Goal: Task Accomplishment & Management: Manage account settings

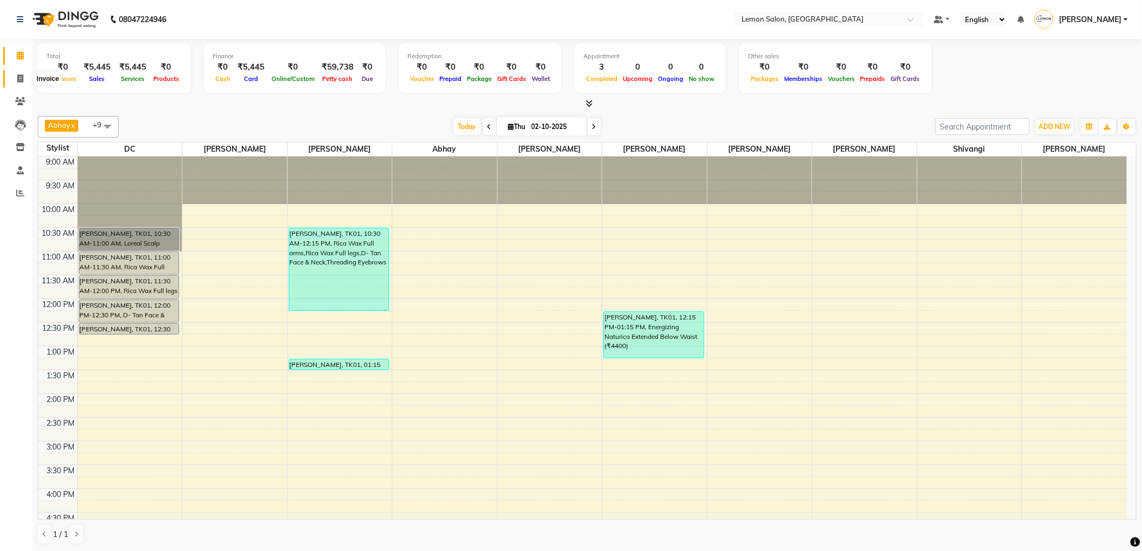
click at [22, 83] on icon at bounding box center [20, 78] width 6 height 8
select select "561"
select select "service"
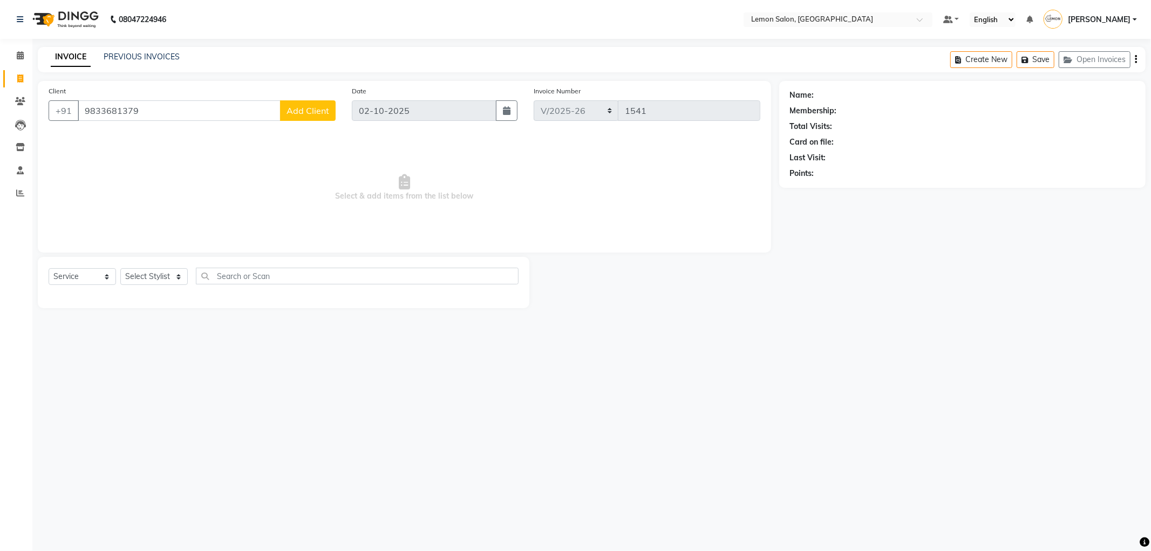
type input "9833681379"
click at [311, 115] on span "Add Client" at bounding box center [308, 110] width 43 height 11
select select "22"
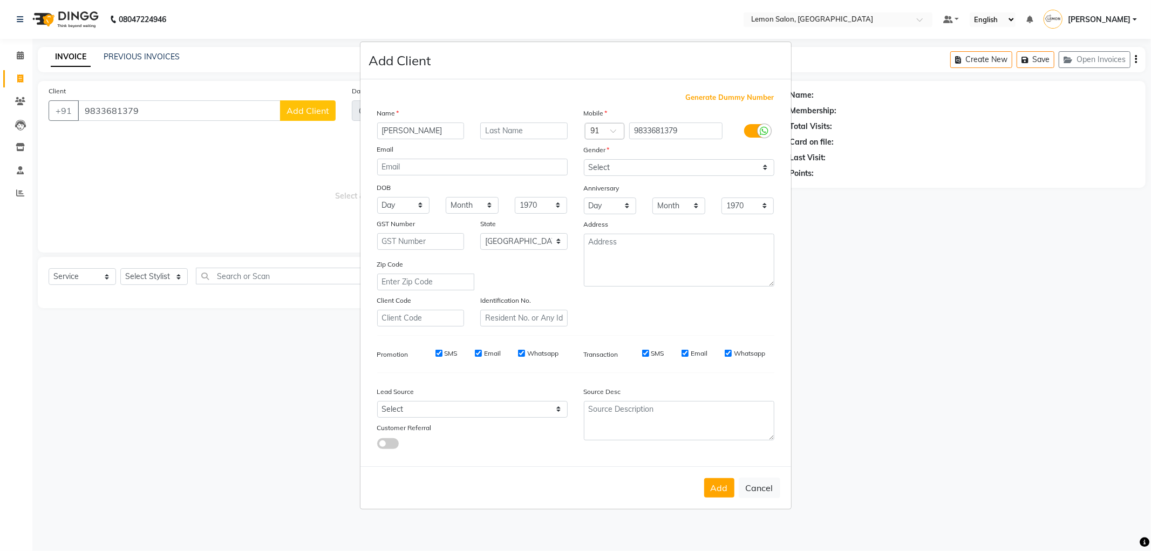
type input "Aaron"
click at [681, 164] on select "Select Male Female Other Prefer Not To Say" at bounding box center [679, 167] width 191 height 17
select select "male"
click at [584, 159] on select "Select Male Female Other Prefer Not To Say" at bounding box center [679, 167] width 191 height 17
click at [731, 491] on button "Add" at bounding box center [719, 487] width 30 height 19
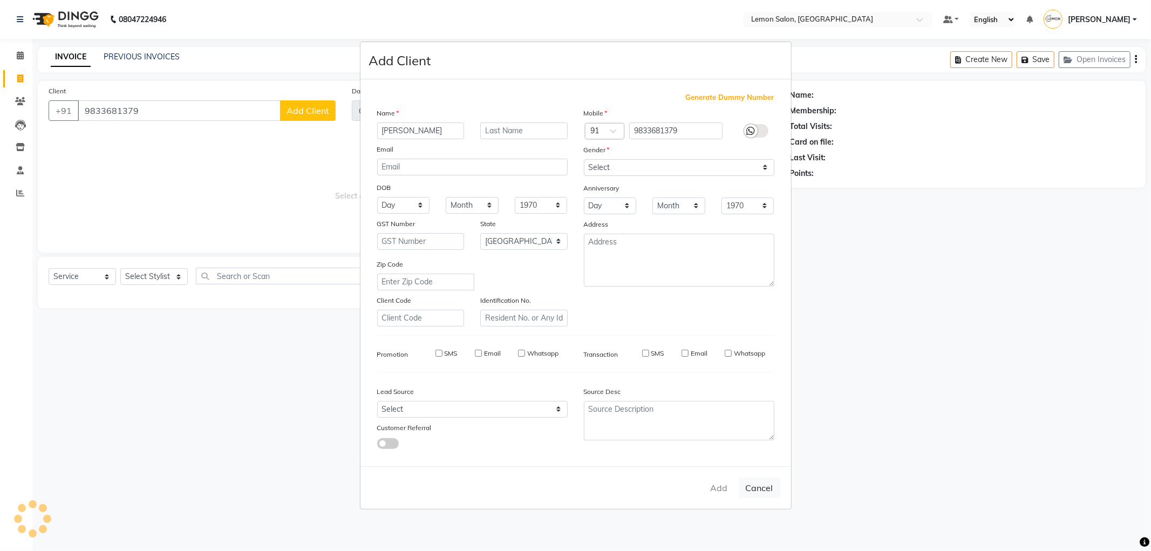
select select
select select "null"
select select
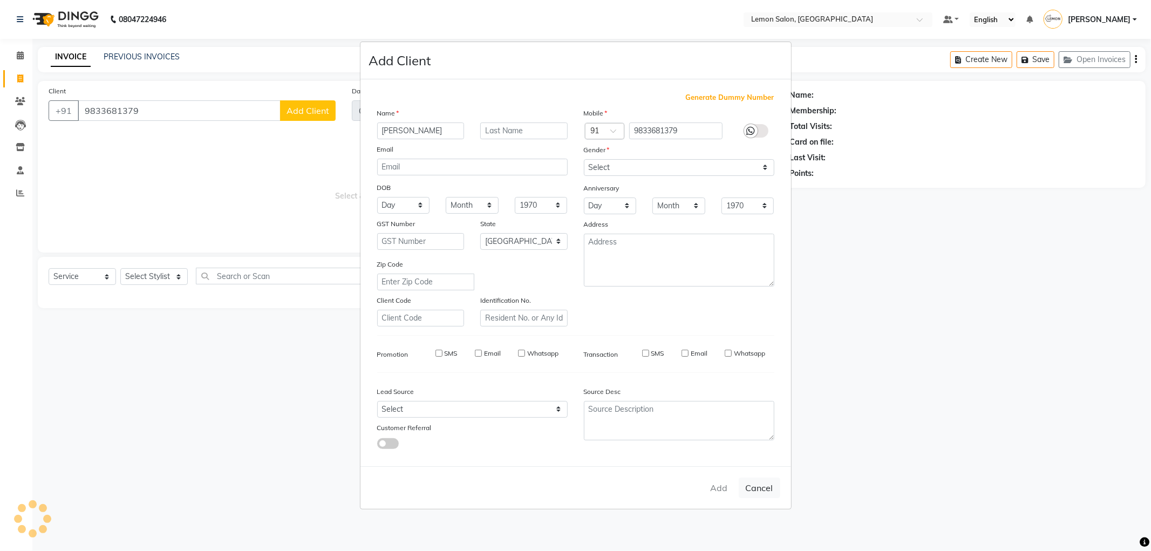
select select
checkbox input "false"
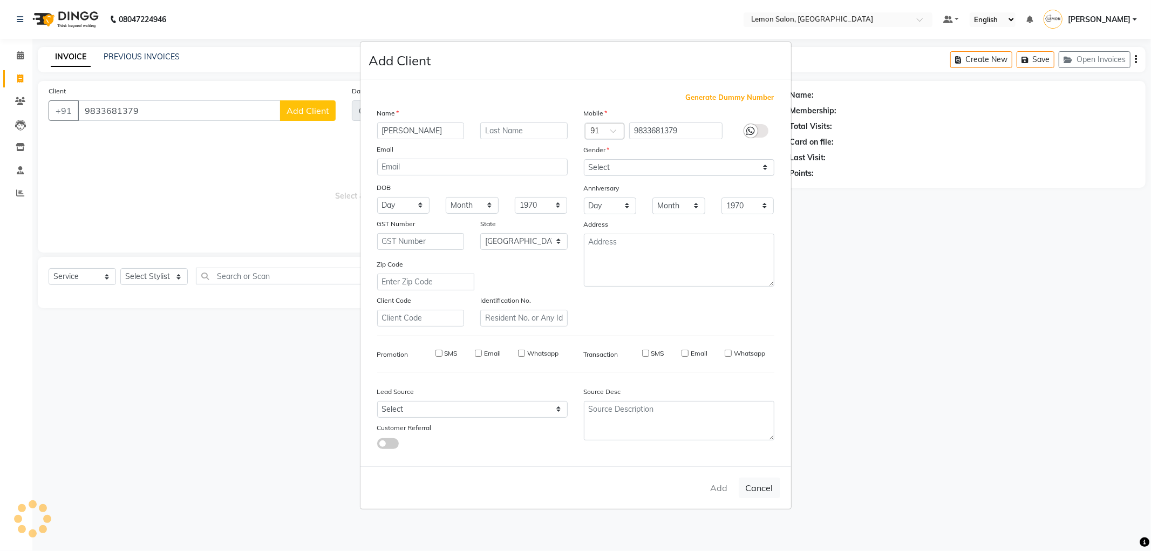
checkbox input "false"
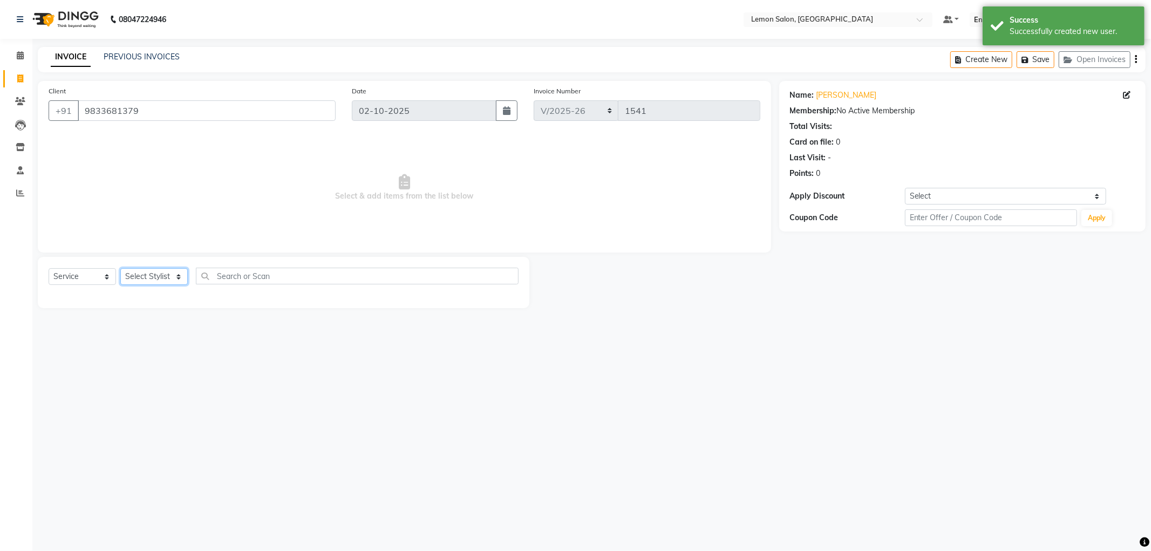
click at [168, 280] on select "Select Stylist Abhay Aminul Asif Shaikh Ayesha Roundhal DC Ganesh Motewad Jenny…" at bounding box center [153, 276] width 67 height 17
select select "60402"
click at [120, 269] on select "Select Stylist Abhay Aminul Asif Shaikh Ayesha Roundhal DC Ganesh Motewad Jenny…" at bounding box center [153, 276] width 67 height 17
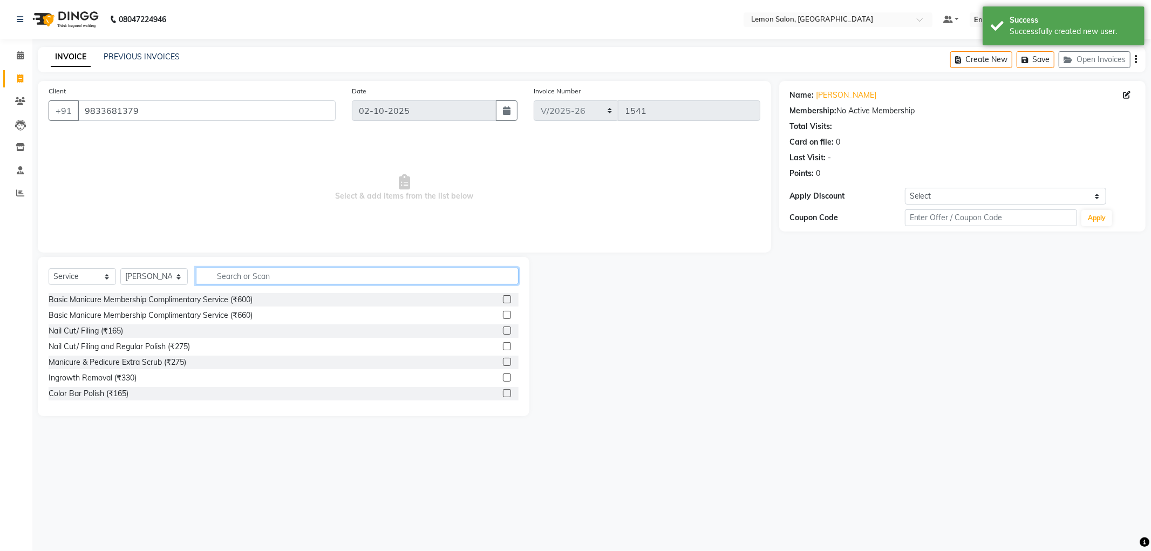
click at [268, 277] on input "text" at bounding box center [357, 276] width 323 height 17
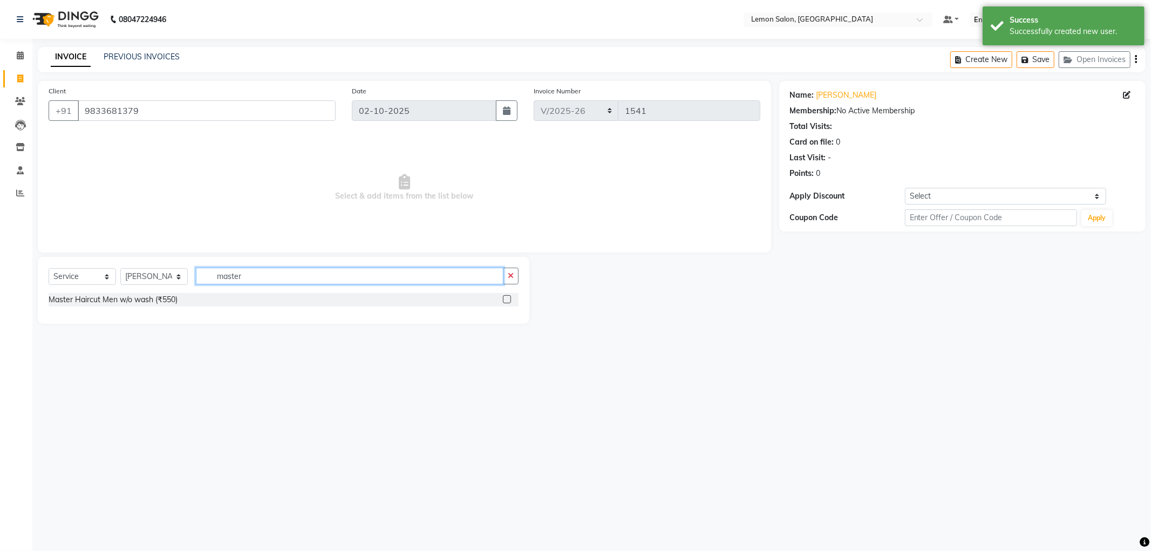
type input "master"
click at [171, 306] on div "Master Haircut Men w/o wash (₹550)" at bounding box center [284, 299] width 470 height 13
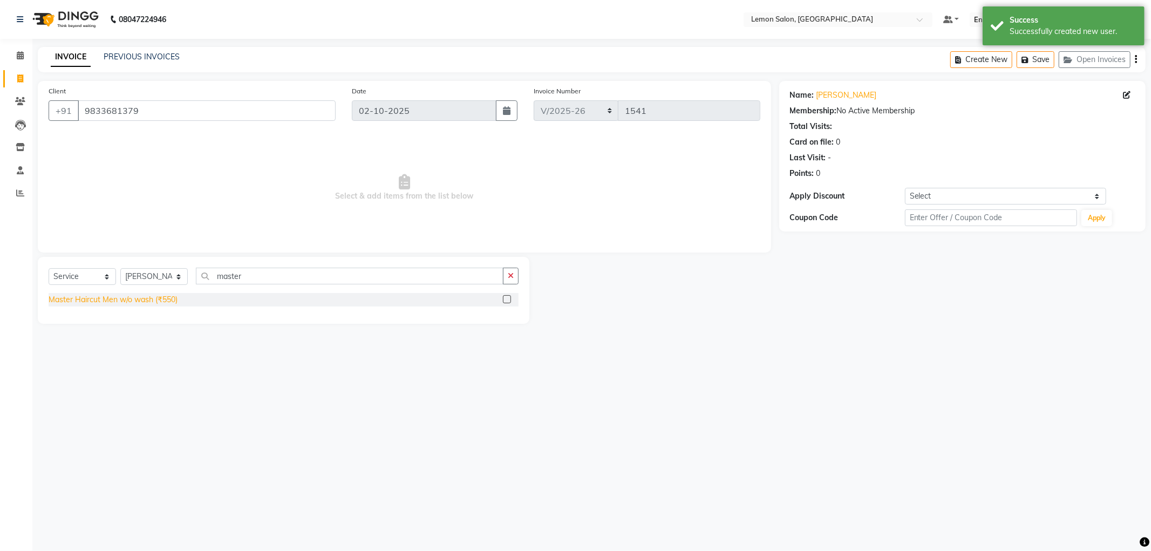
click at [171, 304] on div "Master Haircut Men w/o wash (₹550)" at bounding box center [113, 299] width 129 height 11
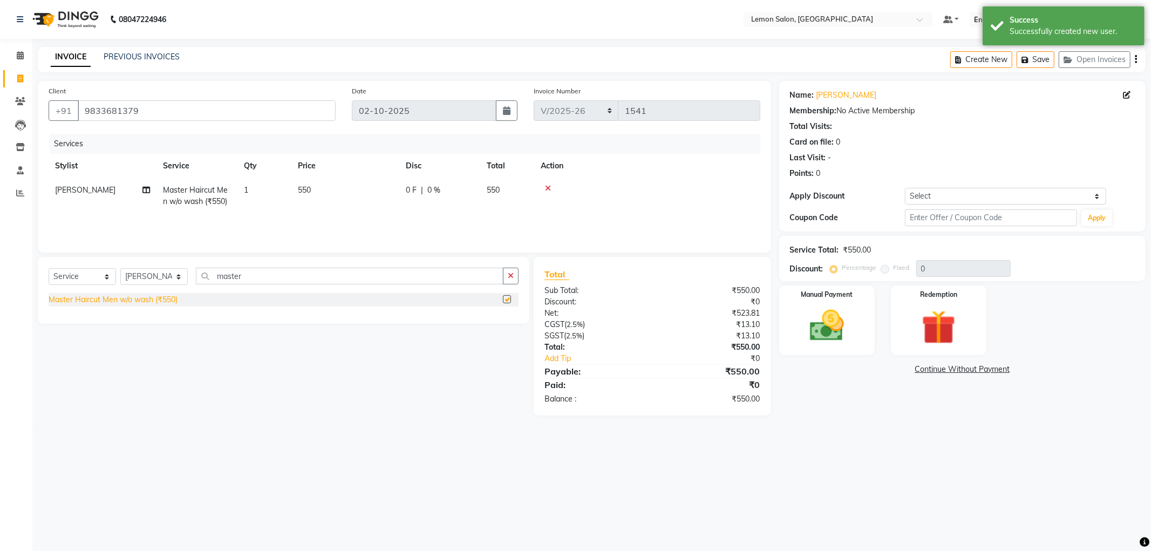
checkbox input "false"
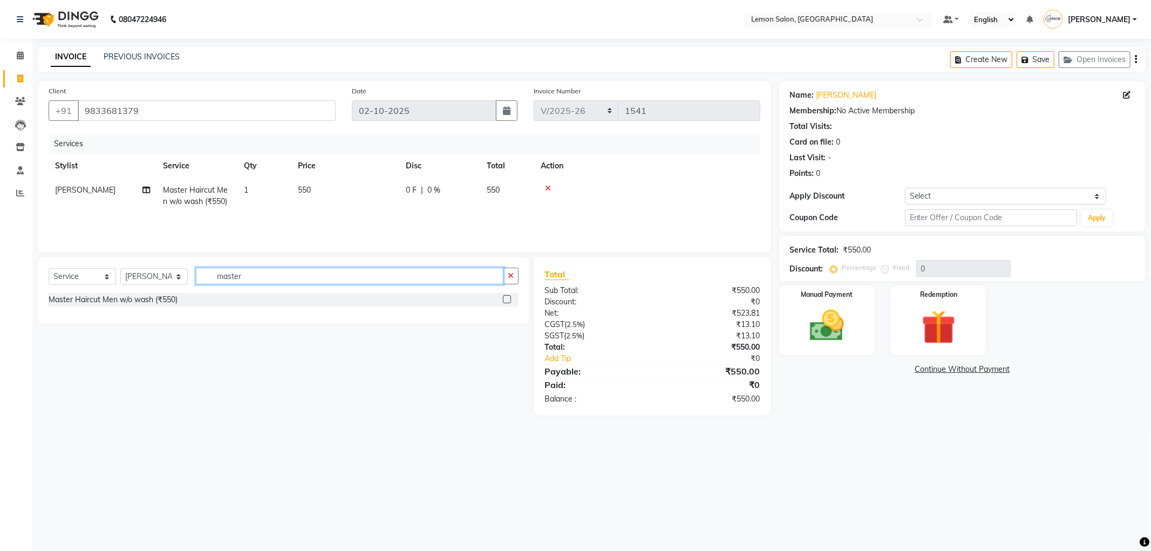
click at [254, 277] on input "master" at bounding box center [350, 276] width 308 height 17
type input "beard"
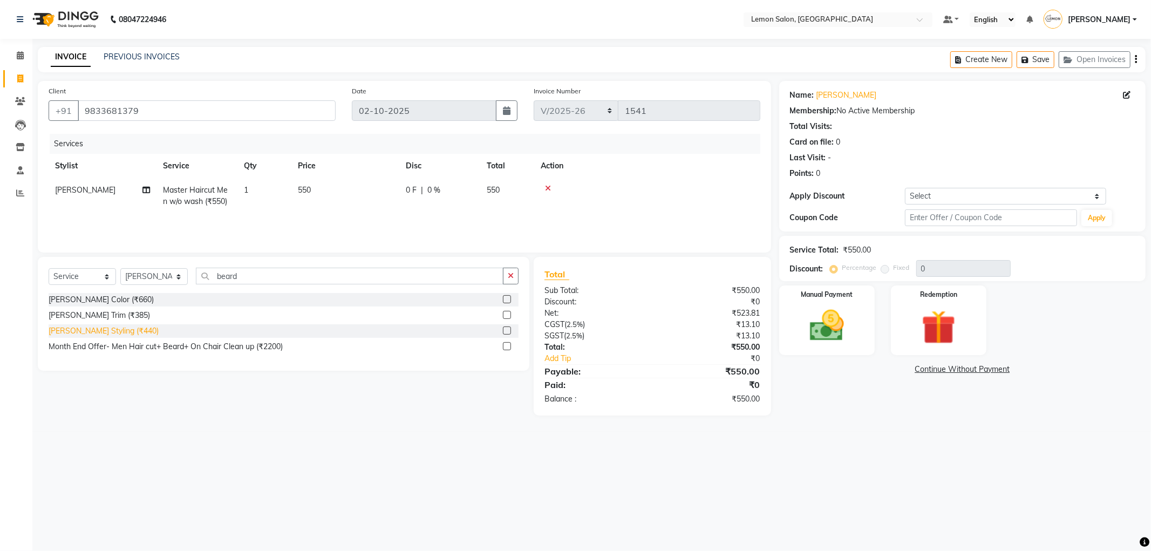
click at [116, 328] on div "Beard Styling (₹440)" at bounding box center [104, 330] width 110 height 11
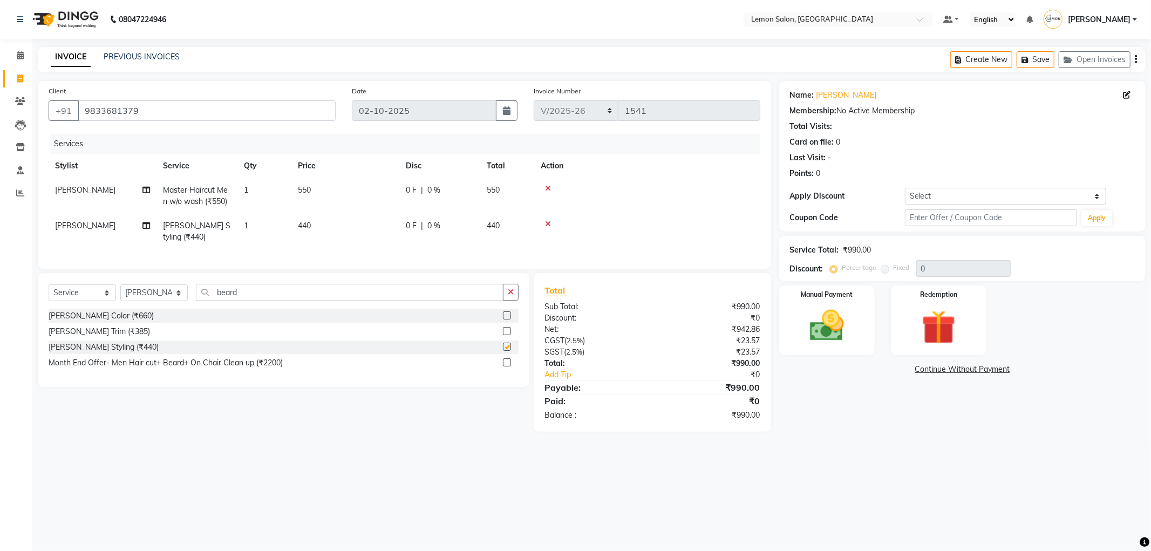
checkbox input "false"
click at [1031, 157] on div "Last Visit: -" at bounding box center [962, 157] width 345 height 11
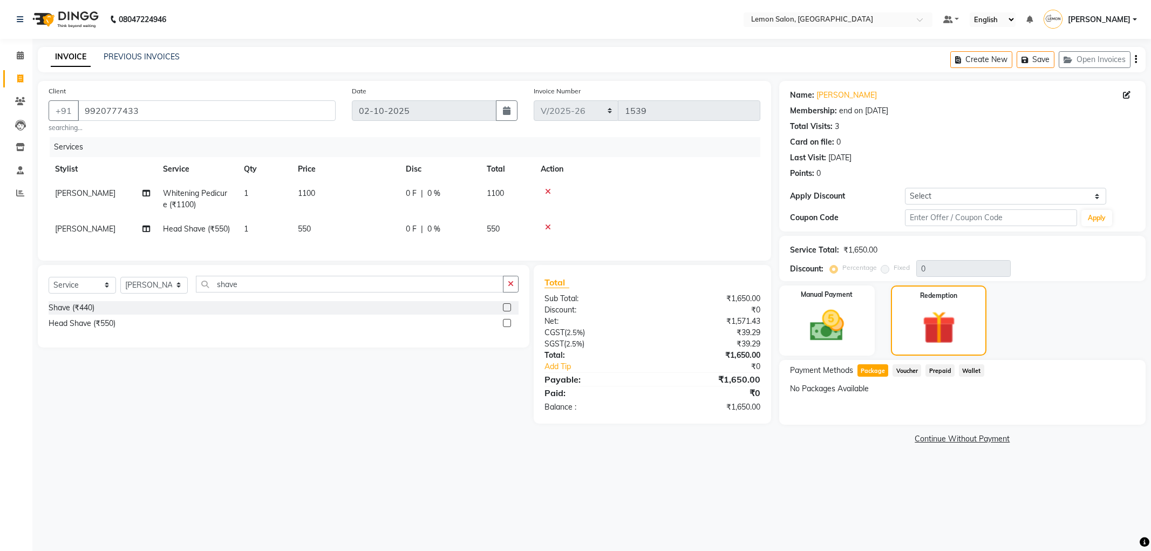
select select "561"
select select "service"
select select "60402"
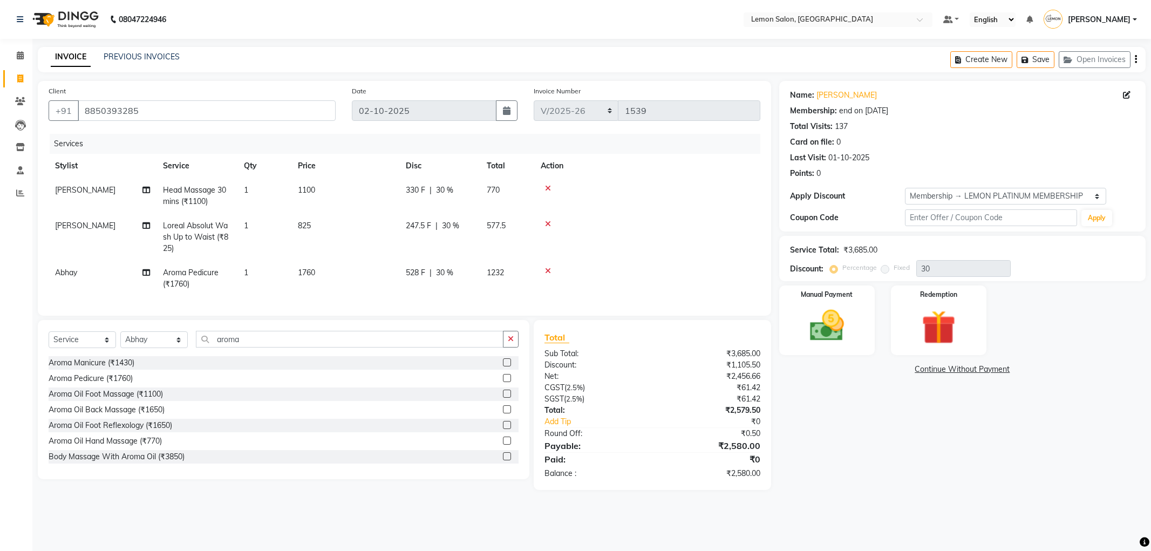
select select "561"
select select "service"
select select "59681"
select select "1: Object"
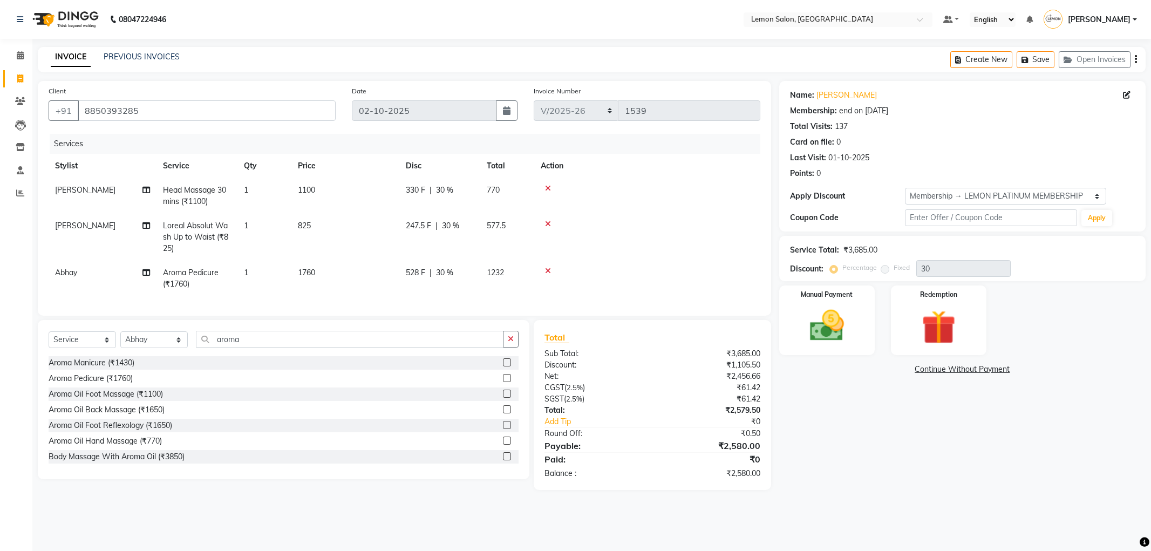
select select "561"
select select "service"
select select "59681"
select select "1: Object"
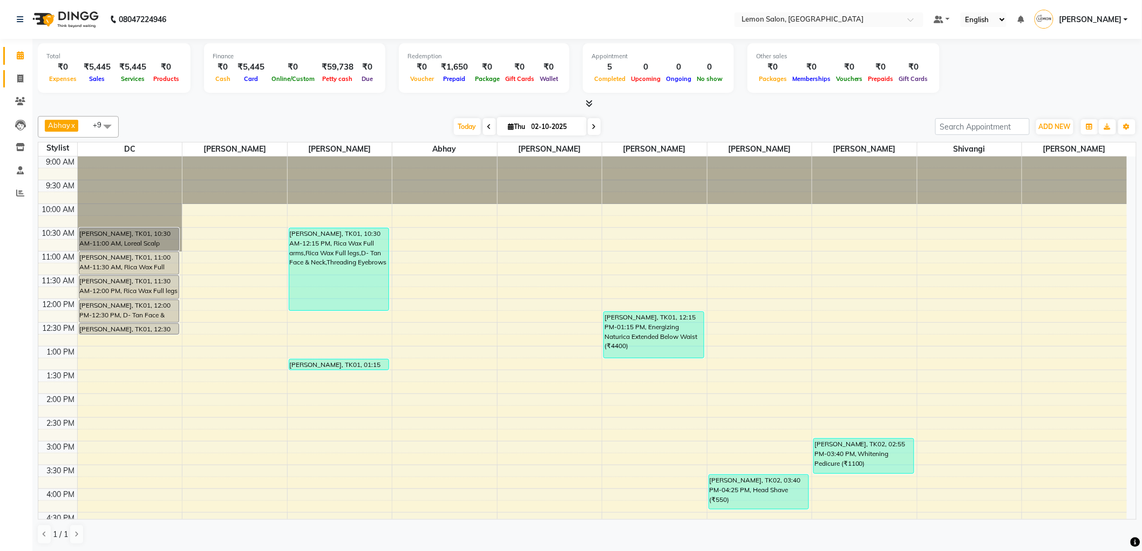
click at [24, 82] on span at bounding box center [20, 79] width 19 height 12
select select "service"
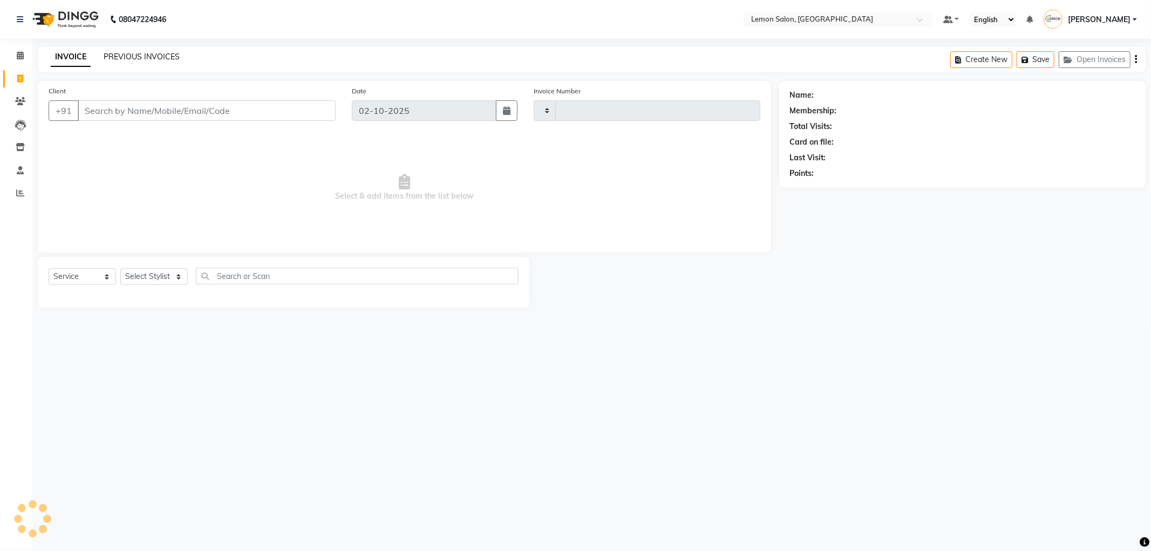
click at [127, 56] on link "PREVIOUS INVOICES" at bounding box center [142, 57] width 76 height 10
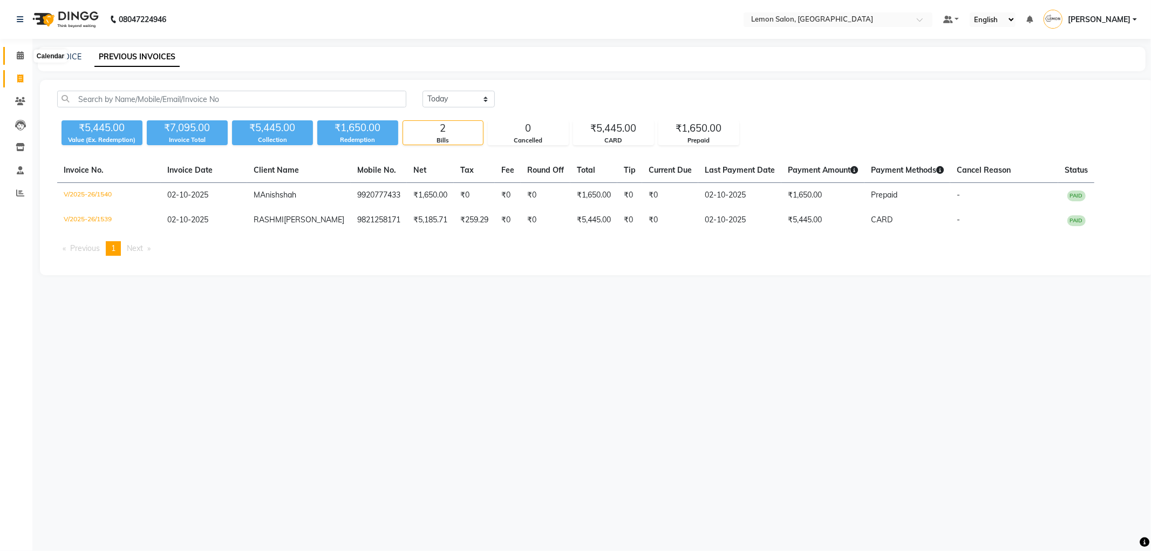
click at [26, 58] on span at bounding box center [20, 56] width 19 height 12
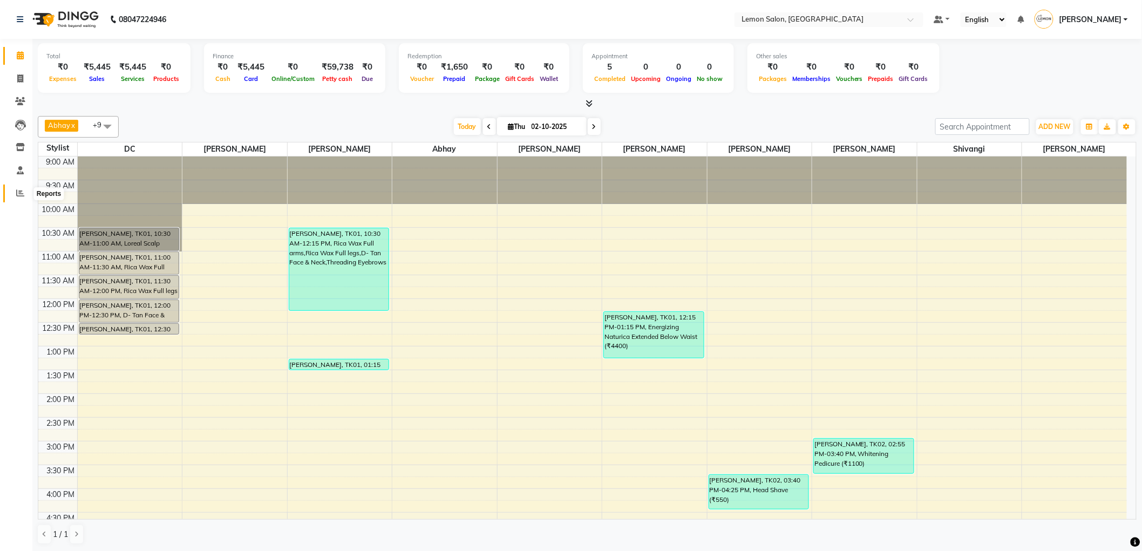
drag, startPoint x: 17, startPoint y: 193, endPoint x: 20, endPoint y: 200, distance: 7.5
click at [17, 194] on icon at bounding box center [20, 193] width 8 height 8
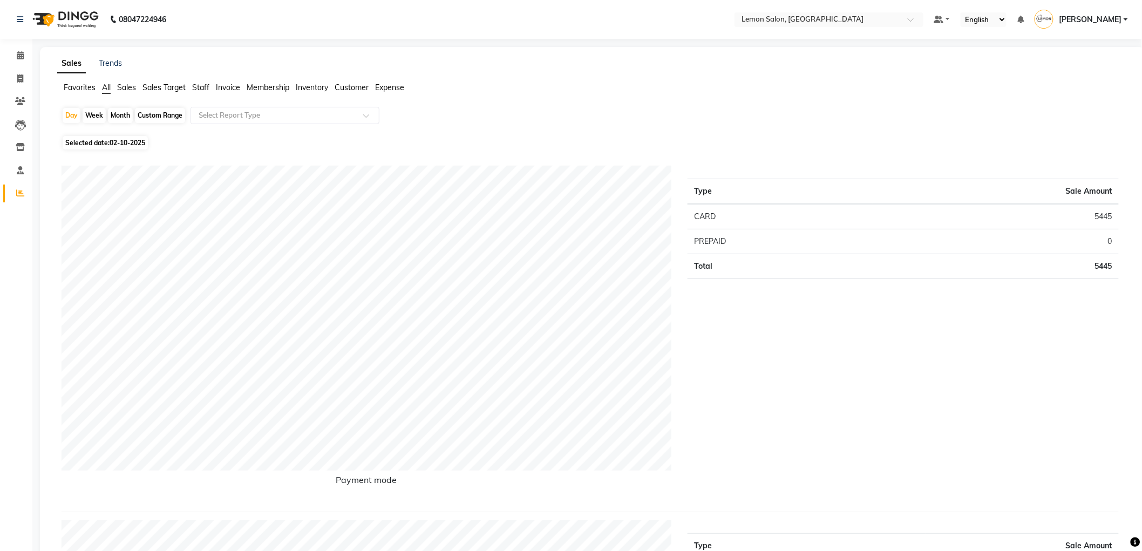
click at [111, 115] on div "Month" at bounding box center [120, 115] width 25 height 15
select select "10"
select select "2025"
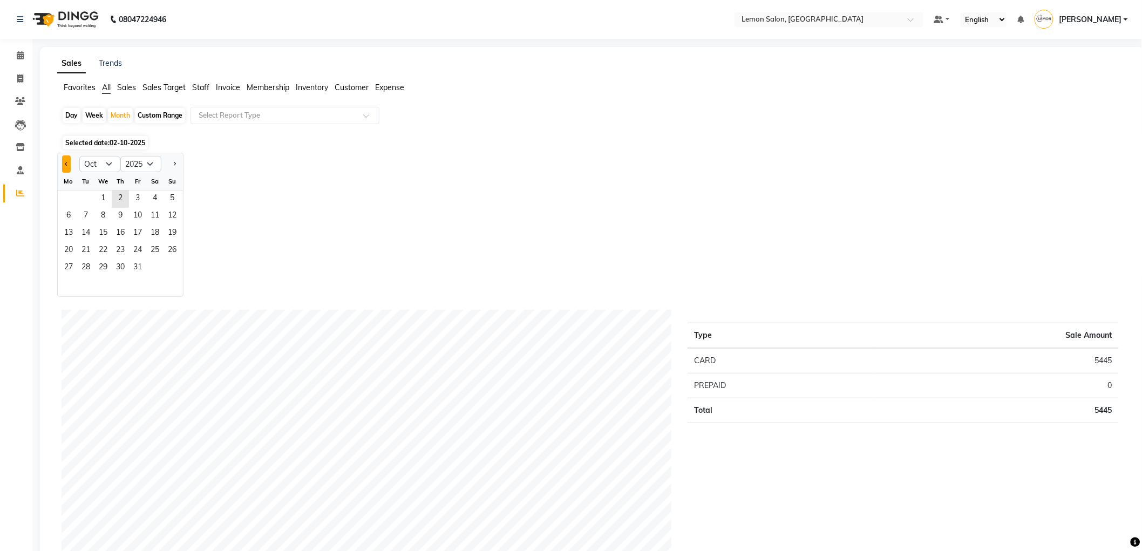
click at [66, 159] on button "Previous month" at bounding box center [66, 163] width 9 height 17
select select "9"
click at [89, 267] on span "30" at bounding box center [85, 268] width 17 height 17
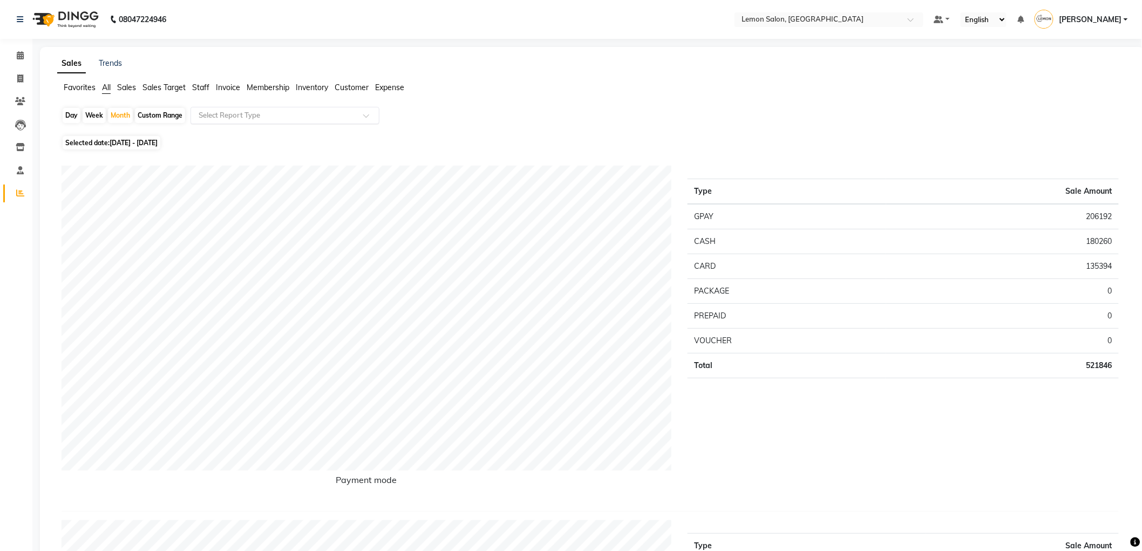
drag, startPoint x: 232, startPoint y: 110, endPoint x: 233, endPoint y: 120, distance: 10.8
click at [231, 109] on div "Select Report Type" at bounding box center [285, 115] width 189 height 17
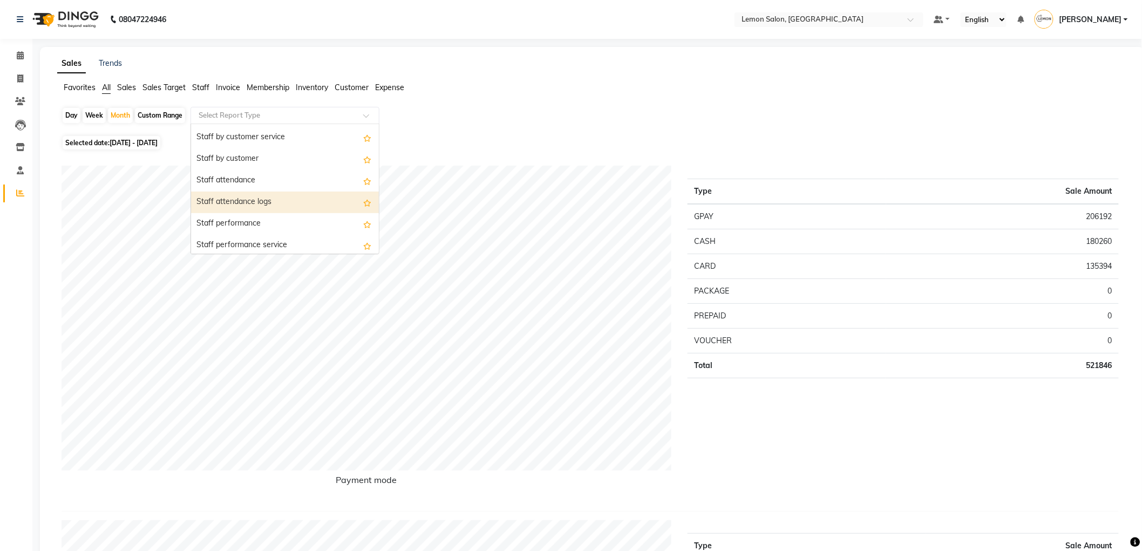
scroll to position [359, 0]
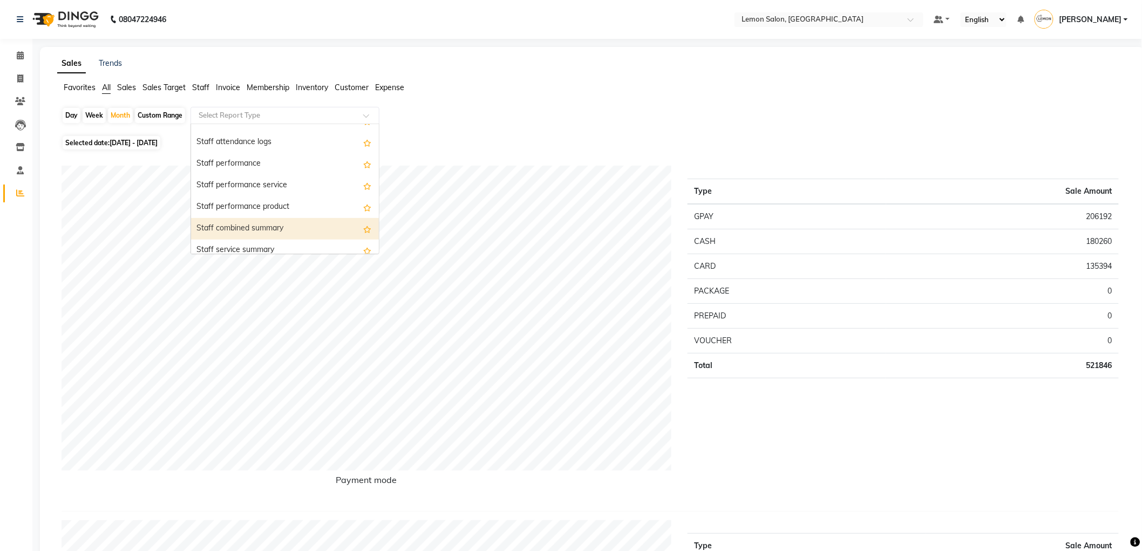
click at [262, 222] on div "Staff combined summary" at bounding box center [285, 229] width 188 height 22
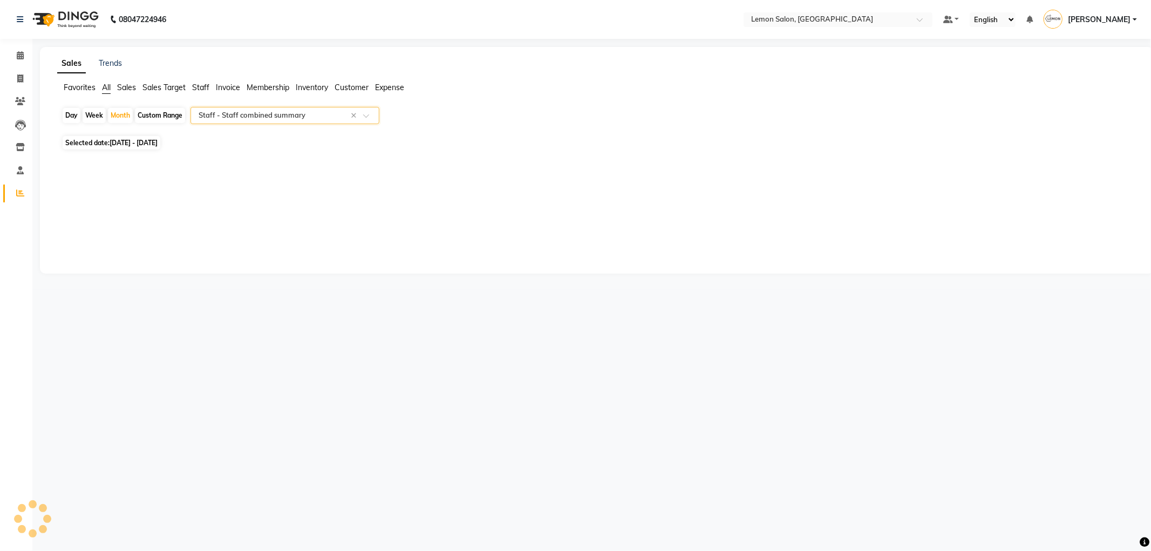
select select "csv"
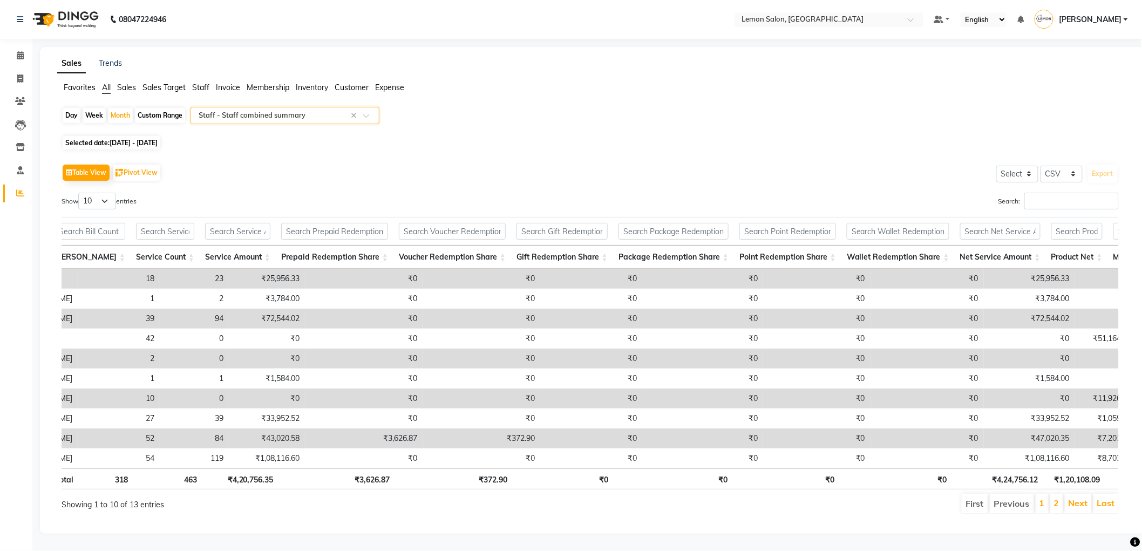
scroll to position [0, 0]
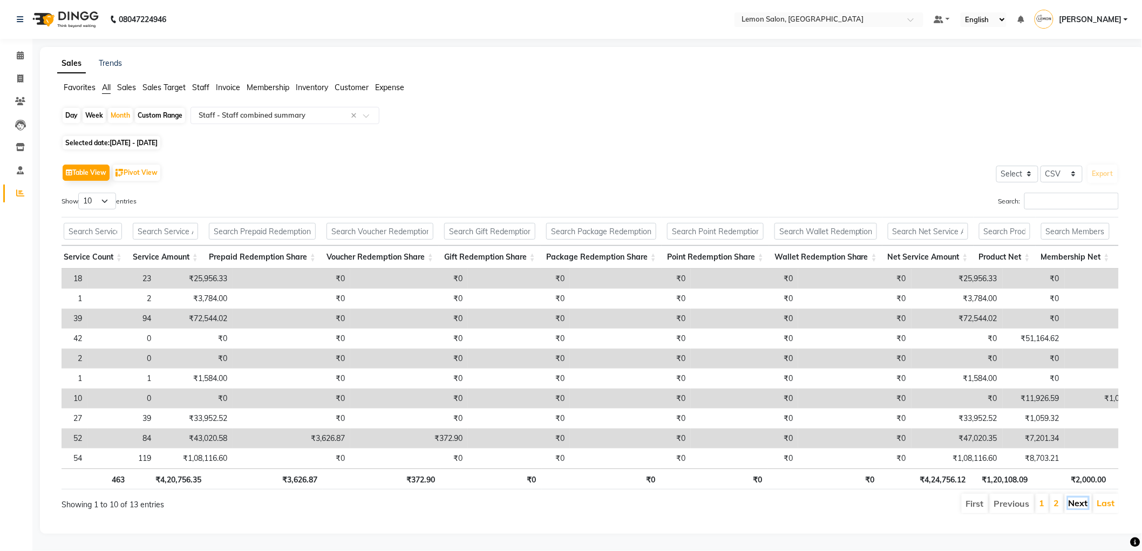
click at [1076, 508] on link "Next" at bounding box center [1078, 503] width 19 height 11
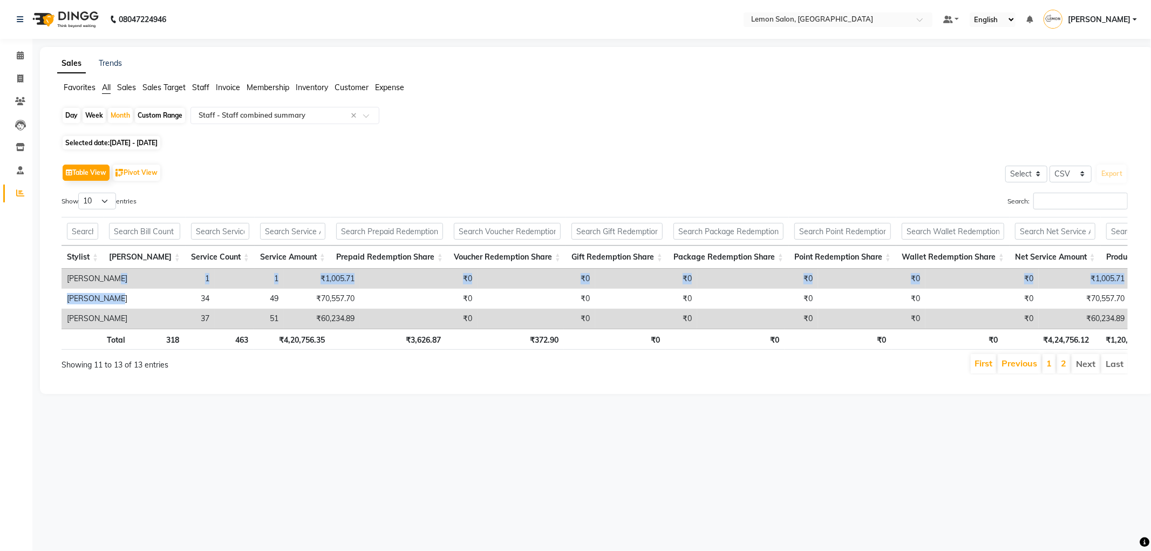
drag, startPoint x: 128, startPoint y: 301, endPoint x: 125, endPoint y: 286, distance: 14.9
click at [128, 308] on tbody "[PERSON_NAME] 1 1 ₹1,005.71 ₹0 ₹0 ₹0 ₹0 ₹0 ₹0 ₹1,005.71 ₹0 ₹0 ₹0 ₹0 ₹0 ₹0 [PERS…" at bounding box center [787, 299] width 1450 height 60
click at [1016, 369] on link "Previous" at bounding box center [1020, 363] width 36 height 11
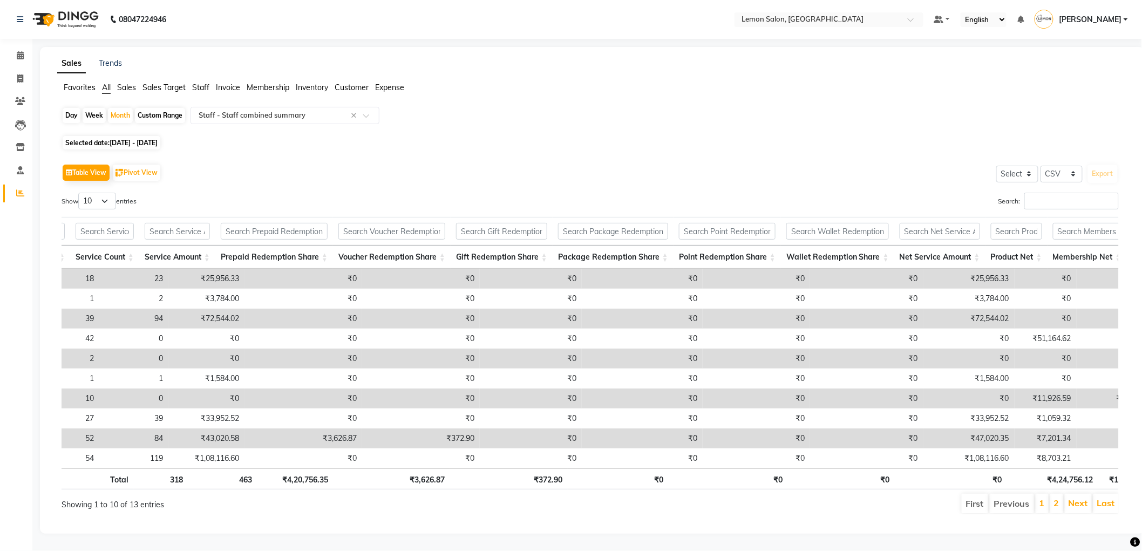
scroll to position [0, 135]
